Goal: Check status: Check status

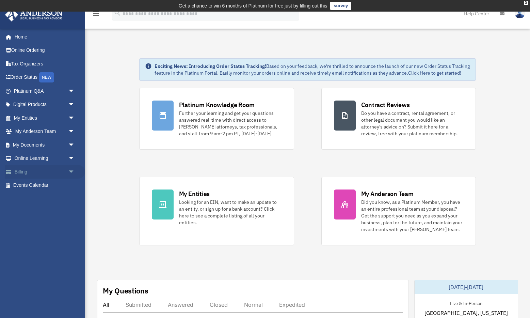
click at [68, 169] on span "arrow_drop_down" at bounding box center [75, 172] width 14 height 14
click at [60, 184] on link "$ Open Invoices" at bounding box center [48, 185] width 76 height 14
click at [42, 183] on link "$ Open Invoices" at bounding box center [48, 185] width 76 height 14
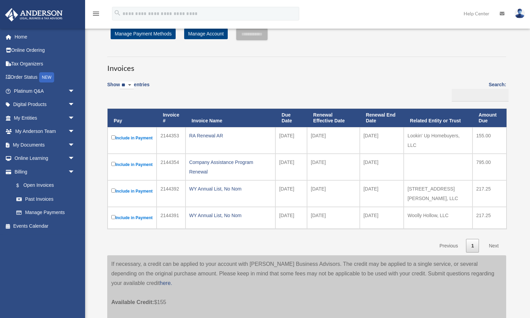
scroll to position [26, 0]
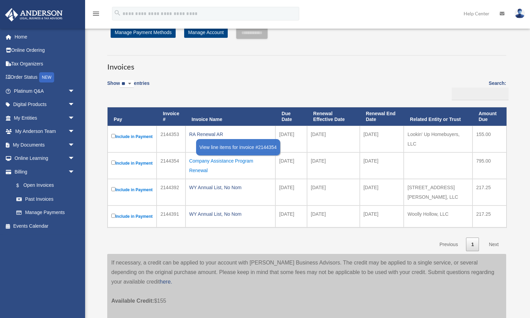
click at [205, 164] on div "Company Assistance Program Renewal" at bounding box center [230, 165] width 83 height 19
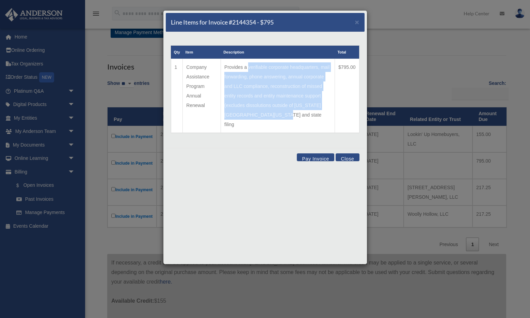
drag, startPoint x: 239, startPoint y: 67, endPoint x: 255, endPoint y: 113, distance: 49.1
click at [255, 113] on td "Provides a verifiable corporate headquarters, mail forwarding, phone answering,…" at bounding box center [278, 96] width 114 height 74
click at [262, 122] on td "Provides a verifiable corporate headquarters, mail forwarding, phone answering,…" at bounding box center [278, 96] width 114 height 74
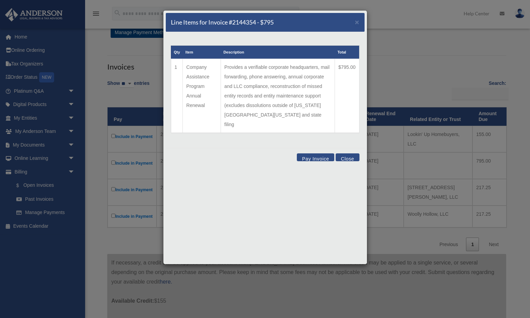
click at [221, 66] on td "Provides a verifiable corporate headquarters, mail forwarding, phone answering,…" at bounding box center [278, 96] width 114 height 74
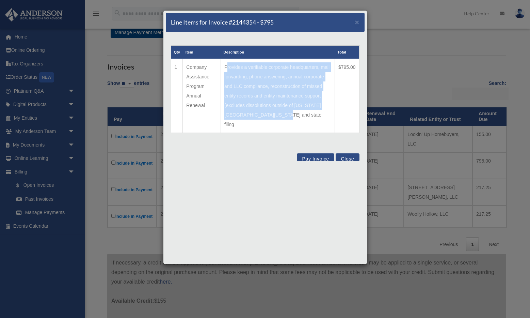
drag, startPoint x: 217, startPoint y: 66, endPoint x: 219, endPoint y: 118, distance: 52.1
click at [221, 118] on td "Provides a verifiable corporate headquarters, mail forwarding, phone answering,…" at bounding box center [278, 96] width 114 height 74
copy td "Provides a verifiable corporate headquarters, mail forwarding, phone answering,…"
click at [353, 153] on button "Close" at bounding box center [347, 157] width 23 height 8
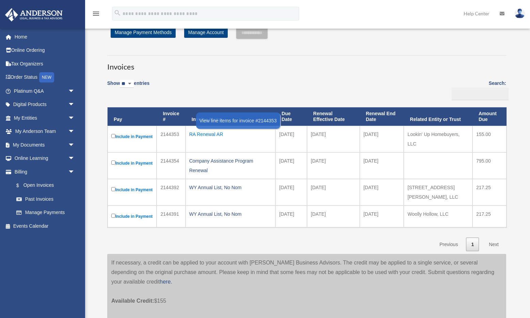
click at [215, 133] on div "RA Renewal AR" at bounding box center [230, 134] width 83 height 10
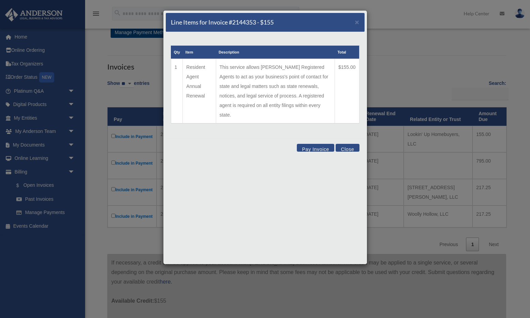
click at [356, 144] on button "Close" at bounding box center [347, 148] width 23 height 8
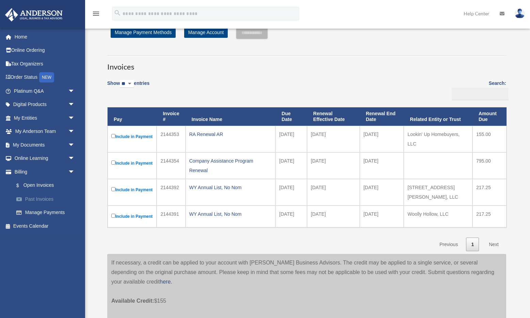
click at [49, 195] on link "Past Invoices" at bounding box center [48, 199] width 76 height 14
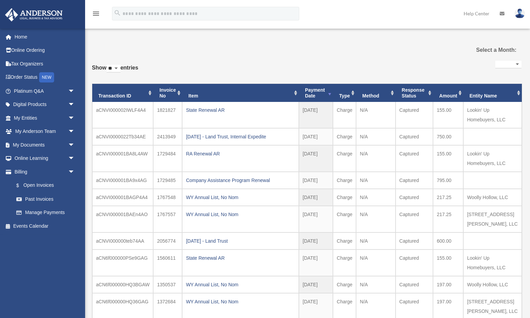
select select
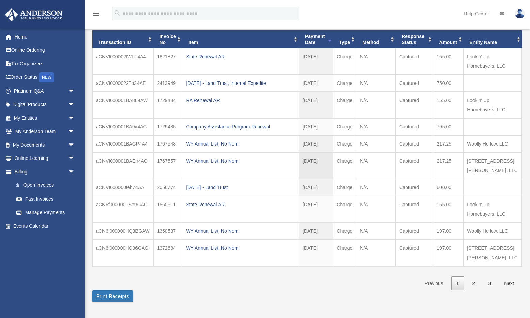
scroll to position [66, 0]
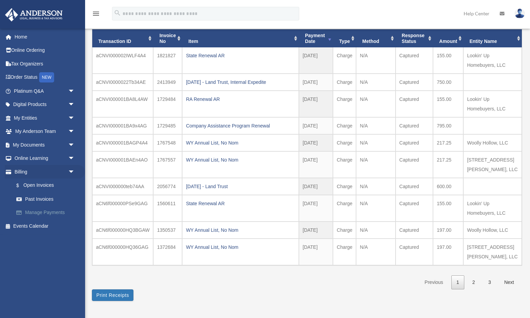
click at [53, 209] on link "Manage Payments" at bounding box center [48, 213] width 76 height 14
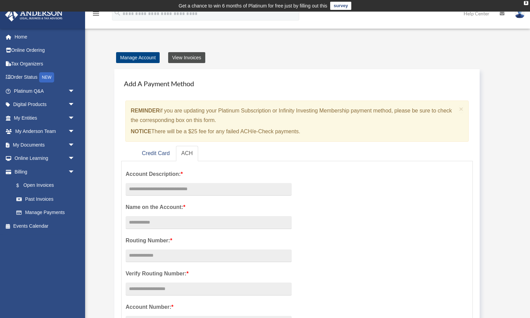
click at [190, 56] on link "View Invoices" at bounding box center [186, 57] width 37 height 11
